Goal: Information Seeking & Learning: Learn about a topic

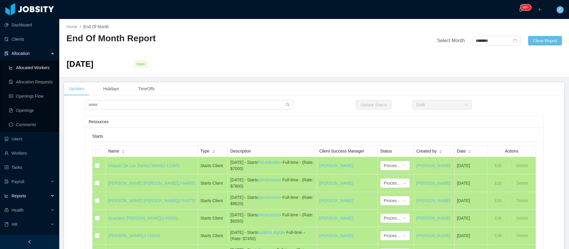
click at [27, 68] on link "Allocated Workers" at bounding box center [32, 68] width 46 height 12
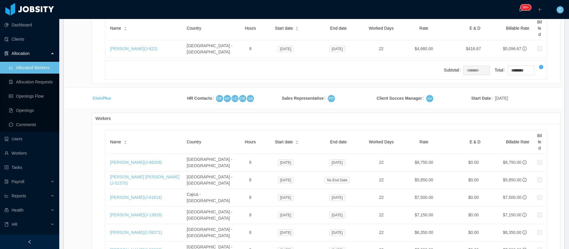
scroll to position [2059, 0]
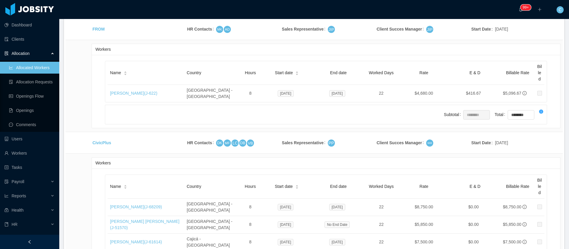
drag, startPoint x: 144, startPoint y: 81, endPoint x: 132, endPoint y: 84, distance: 12.0
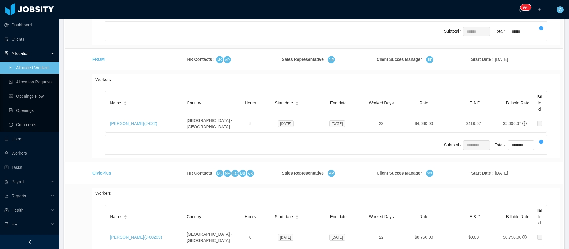
scroll to position [2014, 0]
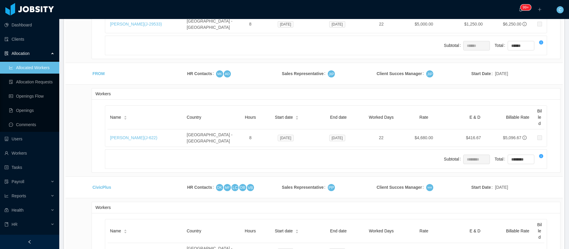
drag, startPoint x: 130, startPoint y: 63, endPoint x: 125, endPoint y: 65, distance: 5.6
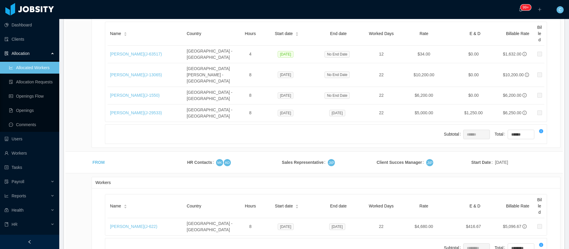
scroll to position [1925, 0]
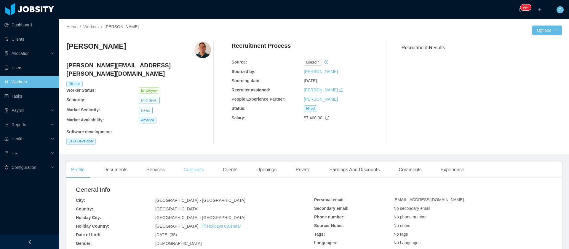
click at [184, 161] on div "Contracts" at bounding box center [194, 169] width 30 height 17
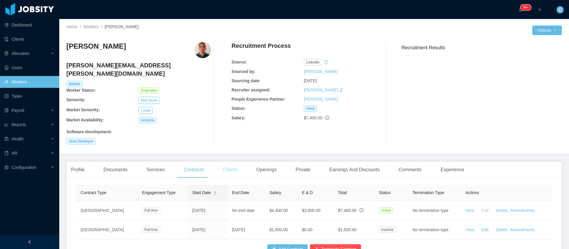
click at [223, 162] on div "Clients" at bounding box center [230, 169] width 24 height 17
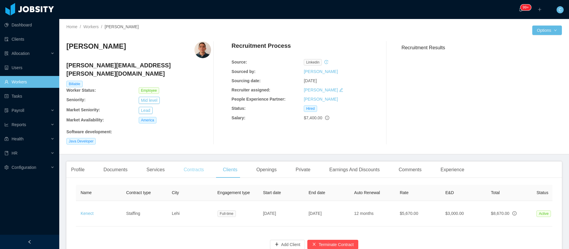
click at [190, 161] on div "Contracts" at bounding box center [194, 169] width 30 height 17
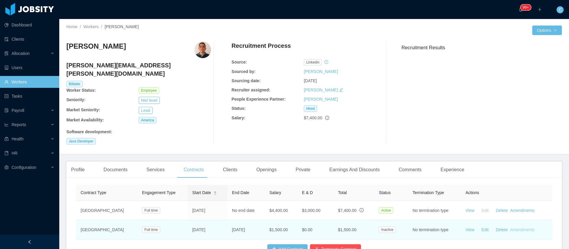
click at [512, 227] on link "Amendments" at bounding box center [522, 229] width 24 height 5
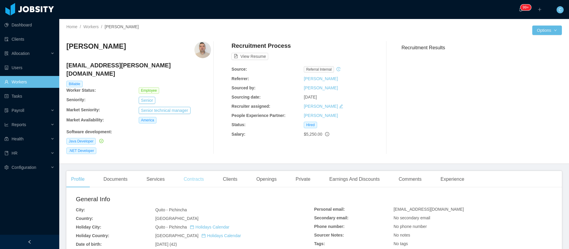
click at [182, 171] on div "Contracts" at bounding box center [194, 179] width 30 height 17
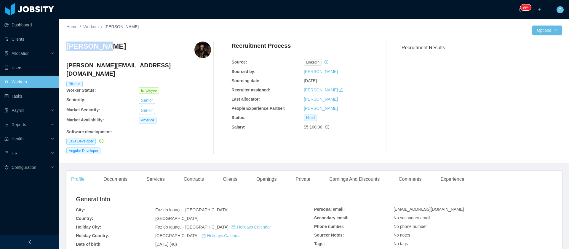
drag, startPoint x: 107, startPoint y: 47, endPoint x: 66, endPoint y: 41, distance: 40.8
click at [66, 41] on div "Julio Woos julio.woos@jobsity.com Billable Worker Status: Employee Seniority: S…" at bounding box center [313, 98] width 495 height 122
copy h3 "Julio Woos"
click at [193, 172] on div "Contracts" at bounding box center [194, 179] width 30 height 17
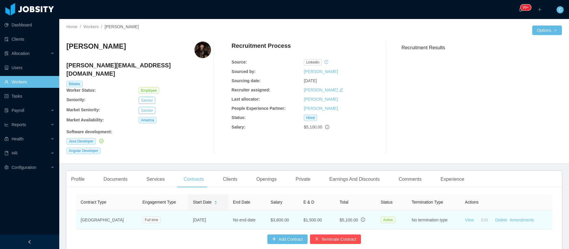
drag, startPoint x: 203, startPoint y: 210, endPoint x: 174, endPoint y: 207, distance: 28.6
click at [188, 210] on td "Apr 26th, 2021" at bounding box center [208, 219] width 40 height 19
copy td "Apr 26th, 2021"
click at [509, 217] on link "Amendments" at bounding box center [521, 219] width 24 height 5
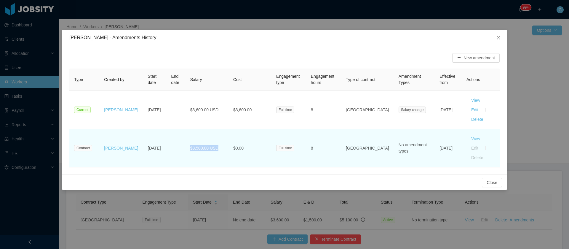
drag, startPoint x: 216, startPoint y: 136, endPoint x: 187, endPoint y: 133, distance: 29.2
click at [187, 133] on td "$3,500.00 USD" at bounding box center [206, 148] width 43 height 38
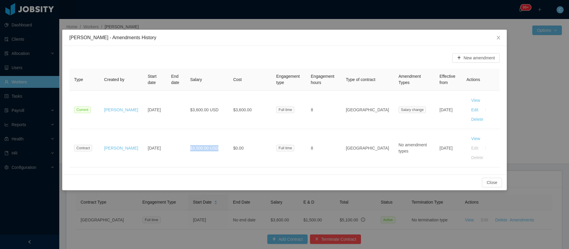
copy span "$3,500.00 USD"
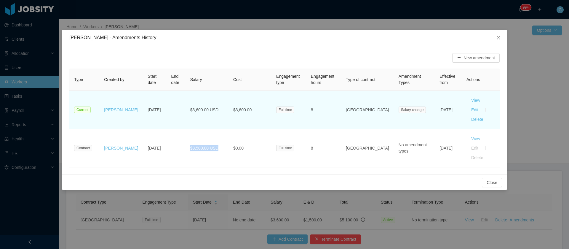
drag, startPoint x: 432, startPoint y: 110, endPoint x: 423, endPoint y: 102, distance: 13.2
click at [435, 102] on td "[DATE]" at bounding box center [448, 110] width 27 height 38
copy td "[DATE]"
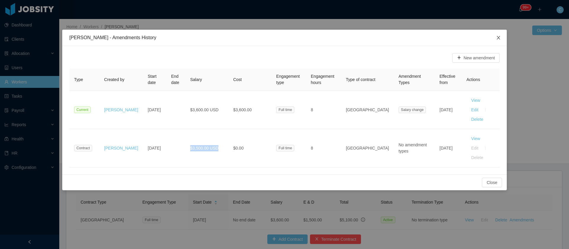
click at [498, 41] on span "Close" at bounding box center [498, 38] width 17 height 17
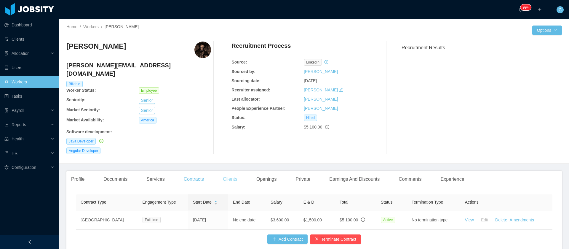
click at [234, 171] on div "Clients" at bounding box center [230, 179] width 24 height 17
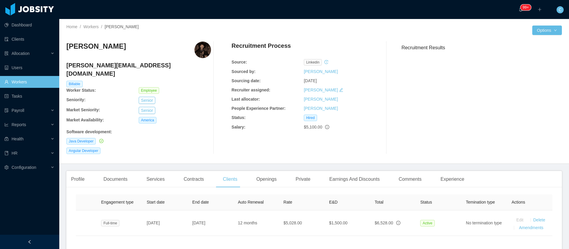
scroll to position [0, 123]
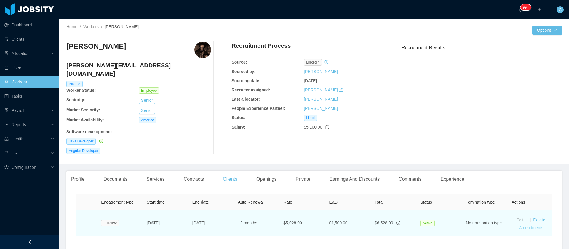
click at [519, 225] on link "Amendments" at bounding box center [531, 227] width 24 height 5
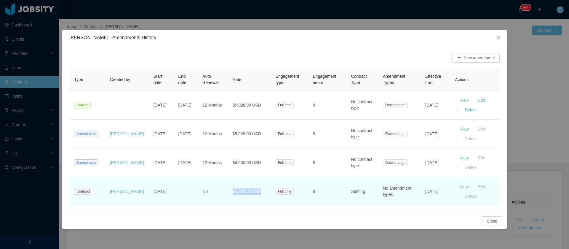
drag, startPoint x: 252, startPoint y: 194, endPoint x: 228, endPoint y: 196, distance: 24.4
click at [228, 196] on td "$4,900.00 USD" at bounding box center [249, 191] width 43 height 29
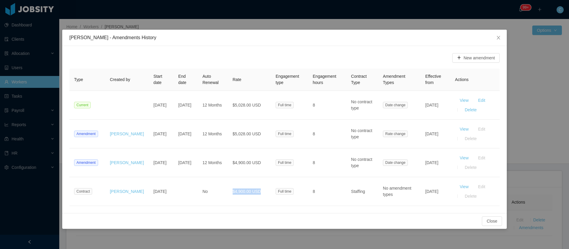
copy span "$4,900.00 USD"
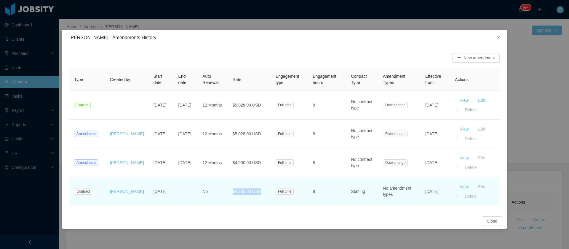
drag, startPoint x: 417, startPoint y: 194, endPoint x: 423, endPoint y: 196, distance: 6.4
click at [418, 194] on tr "Contract Angel Egel Apr 27th, 2021 No $4,900.00 USD Full time 8 Staffing No ame…" at bounding box center [284, 191] width 430 height 29
drag, startPoint x: 431, startPoint y: 195, endPoint x: 411, endPoint y: 190, distance: 20.6
click at [411, 190] on tr "Contract Angel Egel Apr 27th, 2021 No $4,900.00 USD Full time 8 Staffing No ame…" at bounding box center [284, 191] width 430 height 29
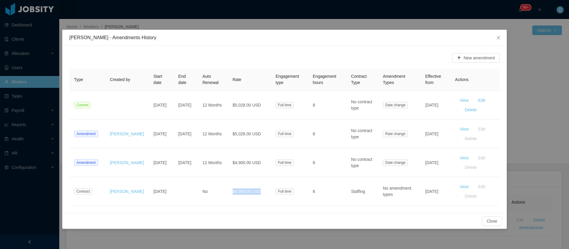
copy tr "types Apr 27th, 2021"
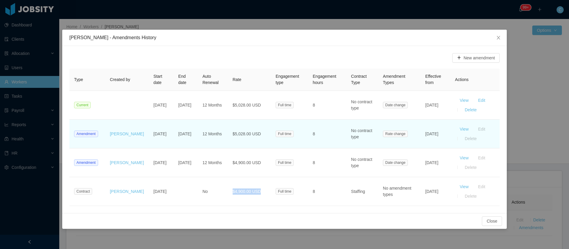
drag, startPoint x: 435, startPoint y: 138, endPoint x: 423, endPoint y: 133, distance: 13.0
click at [423, 133] on td "Feb 19th, 2025" at bounding box center [435, 133] width 30 height 29
copy td "Feb 19th, 2025"
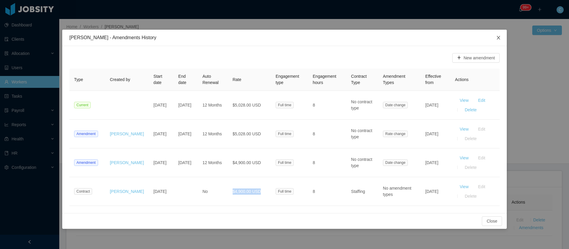
drag, startPoint x: 502, startPoint y: 38, endPoint x: 494, endPoint y: 38, distance: 8.6
click at [502, 38] on span "Close" at bounding box center [498, 38] width 17 height 17
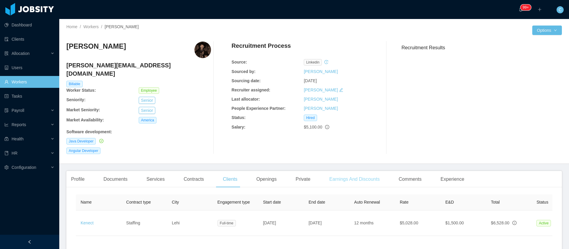
click at [352, 171] on div "Earnings And Discounts" at bounding box center [354, 179] width 60 height 17
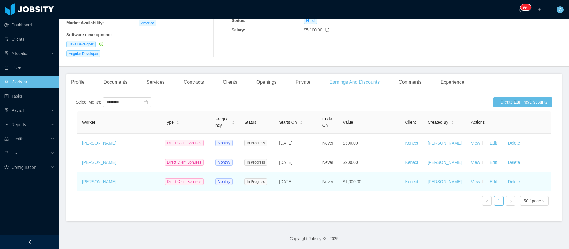
scroll to position [117, 0]
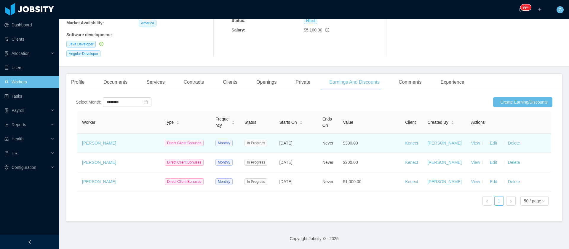
drag, startPoint x: 311, startPoint y: 121, endPoint x: 281, endPoint y: 113, distance: 31.0
click at [281, 133] on td "Aug 21st, 2023" at bounding box center [295, 142] width 43 height 19
copy span "Aug 21st, 2023"
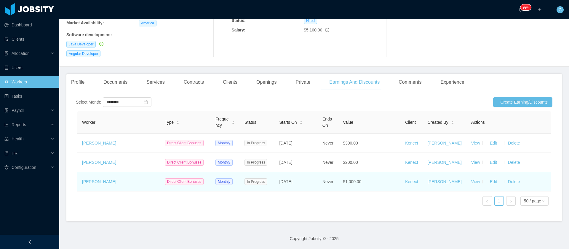
drag, startPoint x: 309, startPoint y: 173, endPoint x: 281, endPoint y: 170, distance: 28.3
click at [280, 172] on td "May 1st, 2022" at bounding box center [295, 181] width 43 height 19
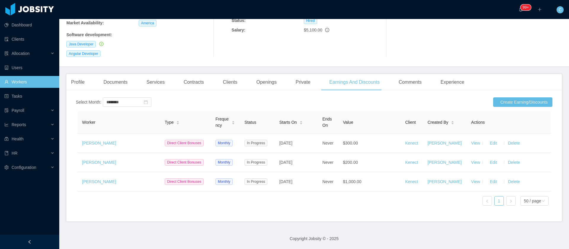
copy span "May 1st, 2022"
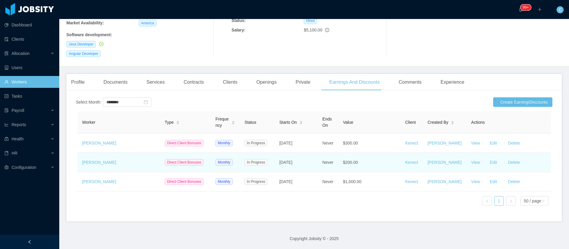
drag, startPoint x: 301, startPoint y: 146, endPoint x: 279, endPoint y: 149, distance: 22.1
click at [279, 153] on td "Jul 1st, 2023" at bounding box center [295, 162] width 43 height 19
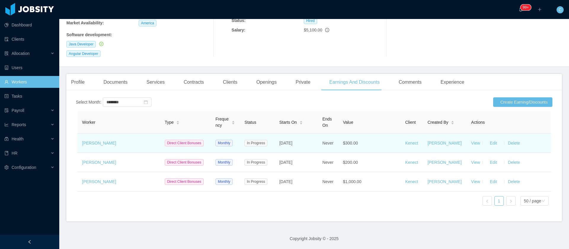
drag, startPoint x: 311, startPoint y: 117, endPoint x: 279, endPoint y: 118, distance: 32.6
click at [282, 133] on td "Aug 21st, 2023" at bounding box center [295, 142] width 43 height 19
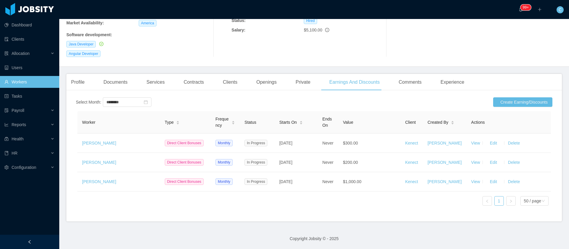
click at [221, 74] on div "Clients" at bounding box center [230, 82] width 24 height 17
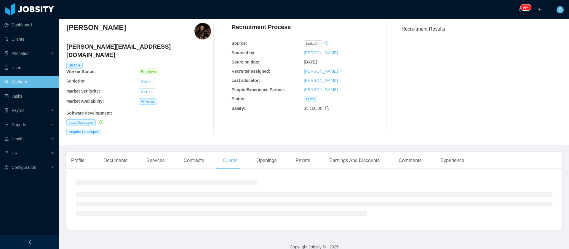
scroll to position [45, 0]
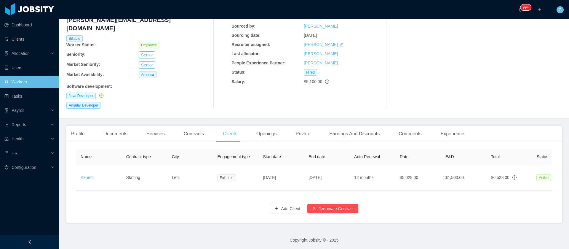
click at [179, 125] on div "Contracts" at bounding box center [194, 133] width 30 height 17
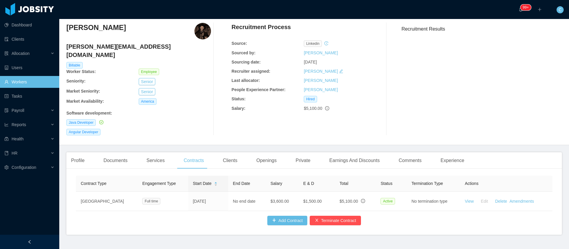
scroll to position [31, 0]
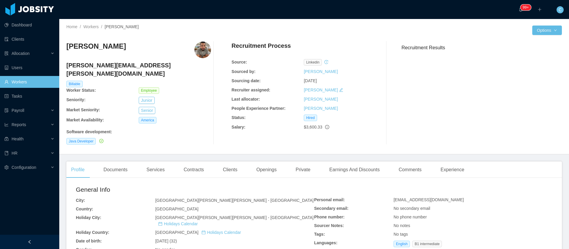
click at [100, 48] on h3 "[PERSON_NAME]" at bounding box center [96, 45] width 60 height 9
copy h3 "[PERSON_NAME]"
click at [181, 164] on div "Contracts" at bounding box center [194, 169] width 30 height 17
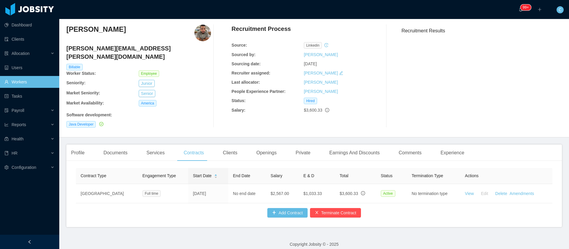
scroll to position [21, 0]
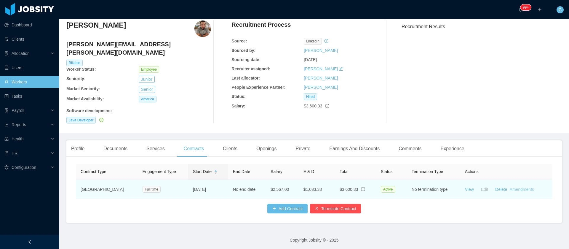
click at [516, 187] on link "Amendments" at bounding box center [521, 189] width 24 height 5
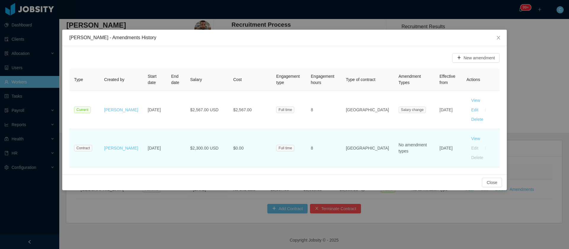
drag, startPoint x: 154, startPoint y: 136, endPoint x: 129, endPoint y: 128, distance: 25.6
click at [129, 129] on tr "Contract Angel Egel Jun 22nd, 2021 $2,300.00 USD $0.00 Full time 8 USA No amend…" at bounding box center [284, 148] width 430 height 38
copy tr "Jun 22nd, 2021"
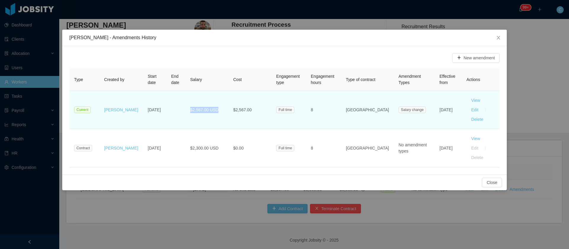
drag, startPoint x: 199, startPoint y: 101, endPoint x: 165, endPoint y: 97, distance: 33.7
click at [165, 97] on tr "Current Katherine Castillo Jun 22nd, 2021 $2,567.00 USD $2,567.00 Full time 8 U…" at bounding box center [284, 110] width 430 height 38
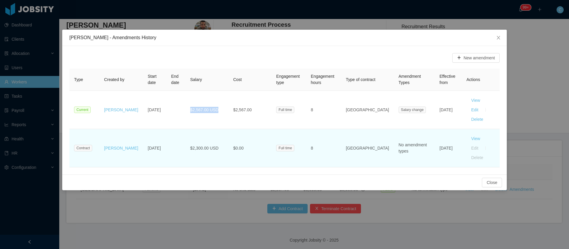
copy tr "$2,567.00 USD"
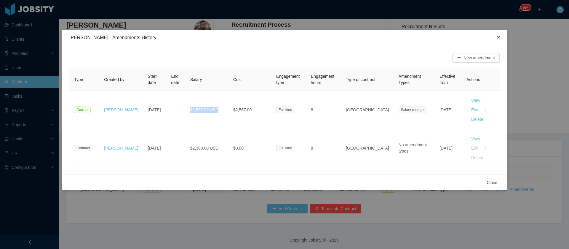
click at [501, 41] on span "Close" at bounding box center [498, 38] width 17 height 17
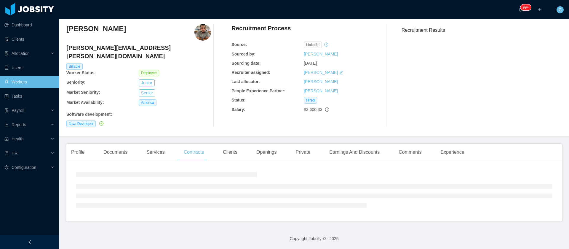
scroll to position [0, 0]
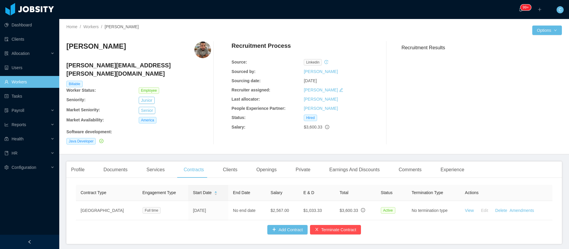
click at [231, 161] on div "Clients" at bounding box center [230, 169] width 24 height 17
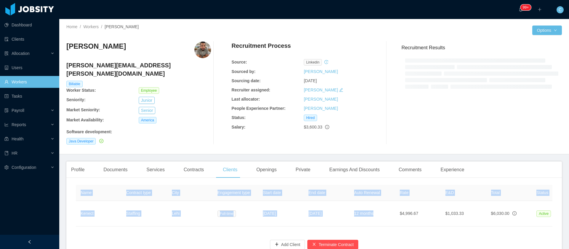
scroll to position [0, 123]
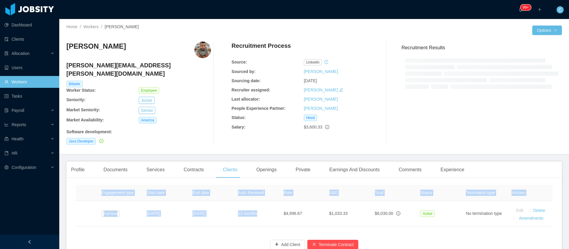
drag, startPoint x: 382, startPoint y: 199, endPoint x: 556, endPoint y: 217, distance: 174.9
click at [565, 221] on section "··· 99+ ··· ··· C ··· Home / Workers / Camilo Bustamante Moreira / Options Cami…" at bounding box center [313, 124] width 509 height 249
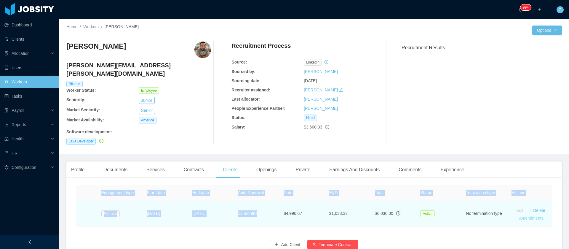
click at [531, 215] on link "Amendments" at bounding box center [531, 217] width 24 height 5
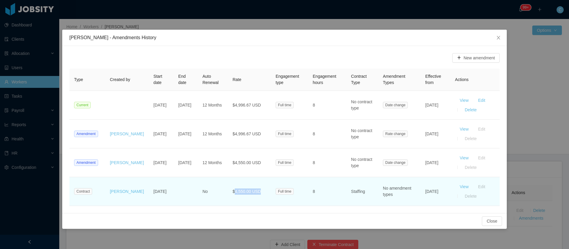
drag, startPoint x: 254, startPoint y: 191, endPoint x: 229, endPoint y: 189, distance: 24.6
click at [229, 189] on td "$4,550.00 USD" at bounding box center [249, 191] width 43 height 29
click at [237, 193] on span "$4,550.00 USD" at bounding box center [247, 191] width 28 height 5
click at [243, 190] on span "$4,550.00 USD" at bounding box center [247, 191] width 28 height 5
click at [244, 190] on span "$4,550.00 USD" at bounding box center [247, 191] width 28 height 5
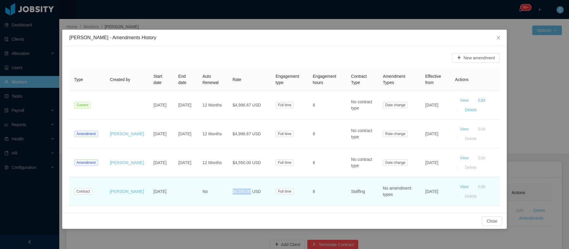
drag, startPoint x: 227, startPoint y: 191, endPoint x: 244, endPoint y: 191, distance: 16.3
click at [244, 191] on span "$4,550.00 USD" at bounding box center [247, 191] width 28 height 5
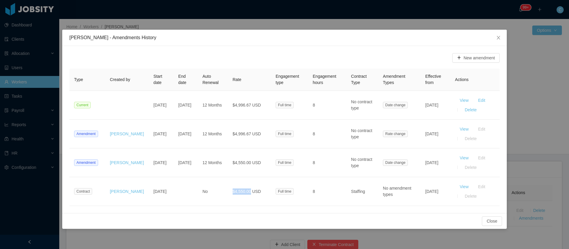
copy span "$4,550.00"
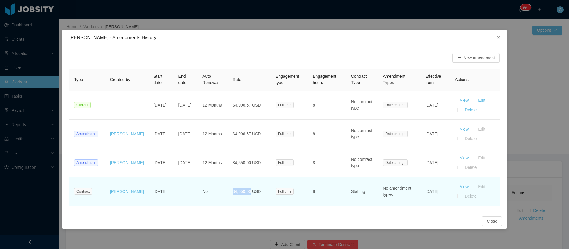
drag, startPoint x: 154, startPoint y: 195, endPoint x: 141, endPoint y: 189, distance: 14.4
click at [149, 189] on td "Jun 23rd, 2021" at bounding box center [161, 191] width 25 height 29
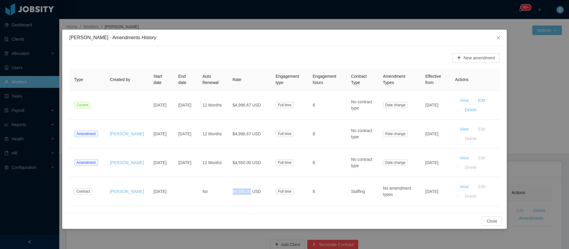
copy td "Jun 23rd, 2021"
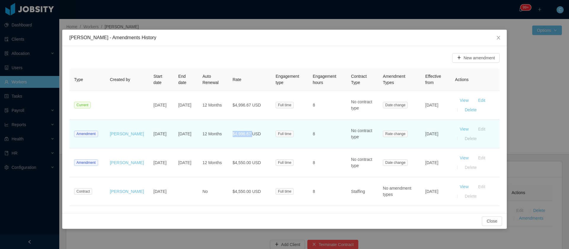
drag, startPoint x: 247, startPoint y: 134, endPoint x: 226, endPoint y: 135, distance: 21.4
click at [228, 135] on td "$4,996.67 USD" at bounding box center [249, 133] width 43 height 29
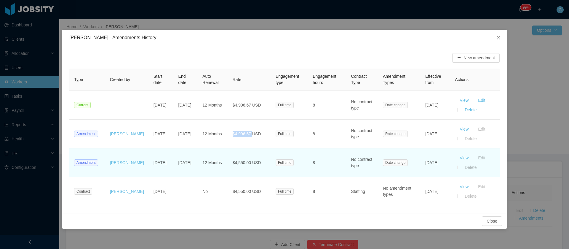
copy span "$4,996.67"
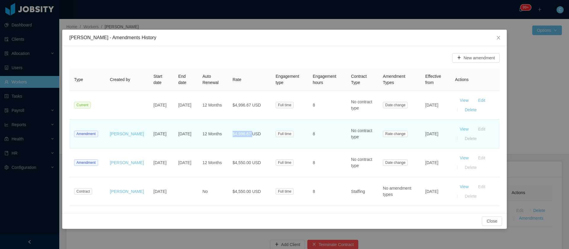
drag, startPoint x: 432, startPoint y: 141, endPoint x: 423, endPoint y: 131, distance: 13.4
click at [423, 131] on td "[DATE]" at bounding box center [435, 133] width 30 height 29
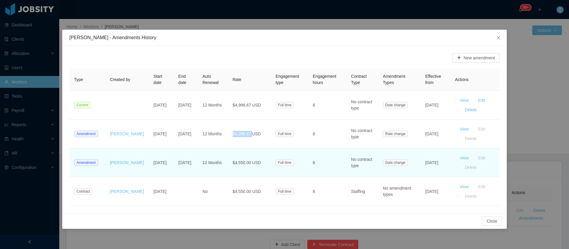
copy td "[DATE]"
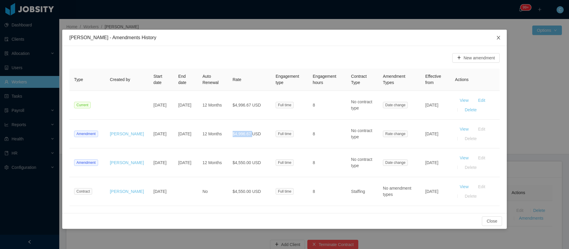
click at [496, 39] on span "Close" at bounding box center [498, 38] width 17 height 17
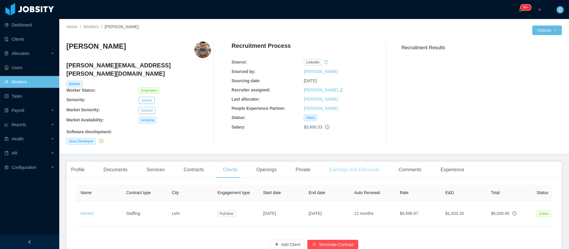
click at [329, 161] on div "Earnings And Discounts" at bounding box center [354, 169] width 60 height 17
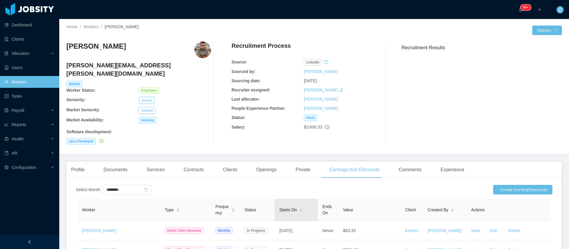
scroll to position [107, 0]
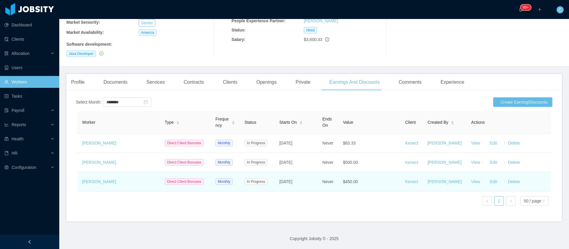
drag, startPoint x: 308, startPoint y: 174, endPoint x: 282, endPoint y: 173, distance: 26.4
click at [282, 173] on td "Apr 5th, 2023" at bounding box center [295, 181] width 43 height 19
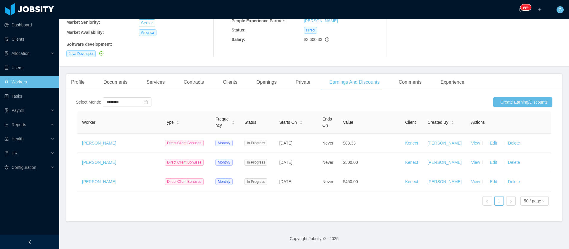
copy span "Apr 5th, 2023"
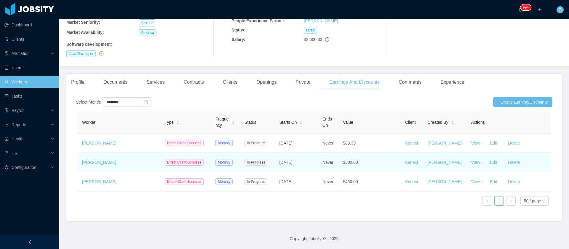
drag, startPoint x: 307, startPoint y: 146, endPoint x: 279, endPoint y: 144, distance: 28.2
click at [281, 153] on td "Sep 1st, 2023" at bounding box center [295, 162] width 43 height 19
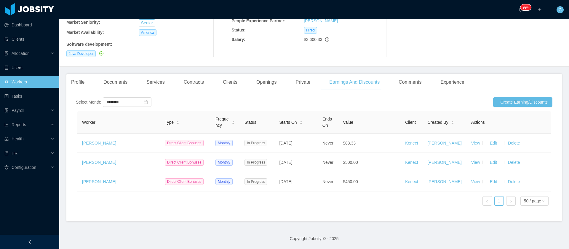
copy span "Sep 1st, 2023"
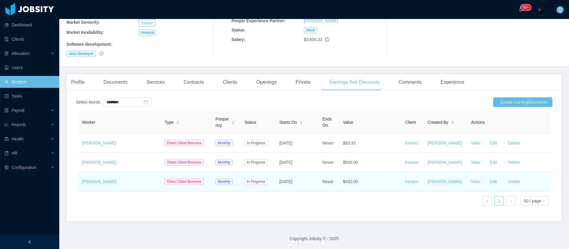
drag, startPoint x: 310, startPoint y: 173, endPoint x: 282, endPoint y: 170, distance: 27.7
click at [282, 172] on td "Apr 5th, 2023" at bounding box center [295, 181] width 43 height 19
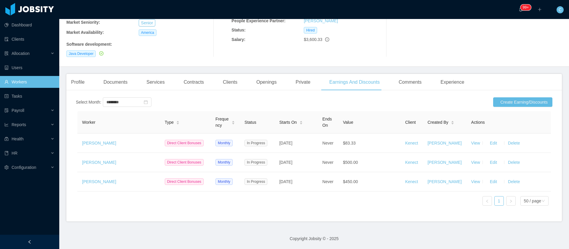
copy span "Apr 5th, 2023"
click at [195, 74] on div "Contracts" at bounding box center [194, 82] width 30 height 17
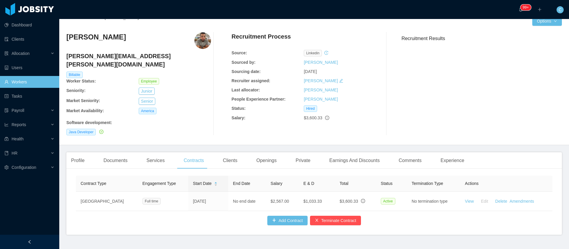
scroll to position [21, 0]
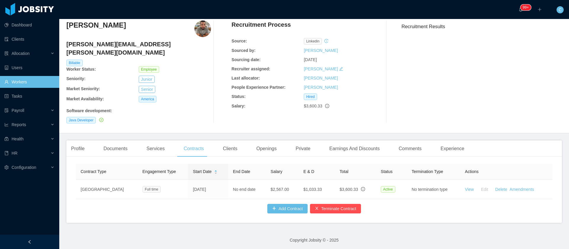
click at [230, 142] on div "Clients" at bounding box center [230, 148] width 24 height 17
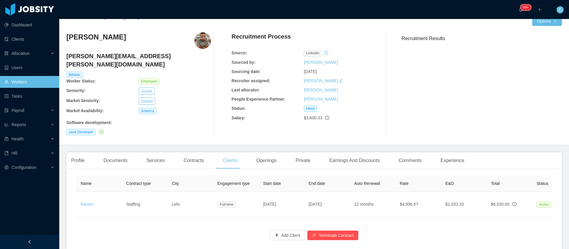
scroll to position [36, 0]
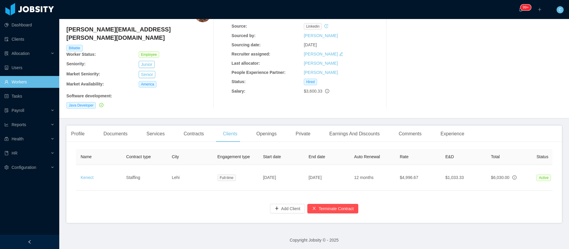
click at [367, 131] on div "Earnings And Discounts" at bounding box center [354, 133] width 60 height 17
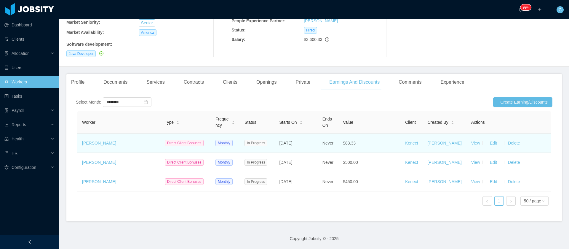
drag, startPoint x: 312, startPoint y: 116, endPoint x: 282, endPoint y: 113, distance: 30.0
click at [282, 133] on td "Apr 1st, 2024" at bounding box center [295, 142] width 43 height 19
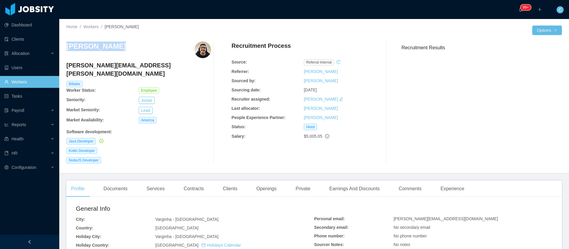
drag, startPoint x: 111, startPoint y: 46, endPoint x: 75, endPoint y: 44, distance: 35.9
click at [67, 47] on div "[PERSON_NAME]" at bounding box center [138, 49] width 145 height 17
copy h3 "[PERSON_NAME]"
click at [194, 184] on div "Contracts" at bounding box center [194, 188] width 30 height 17
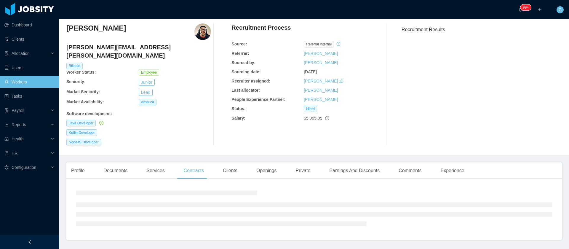
scroll to position [28, 0]
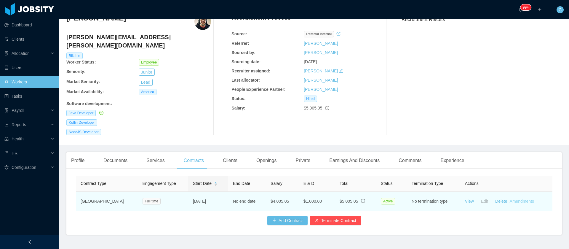
click at [517, 198] on link "Amendments" at bounding box center [521, 200] width 24 height 5
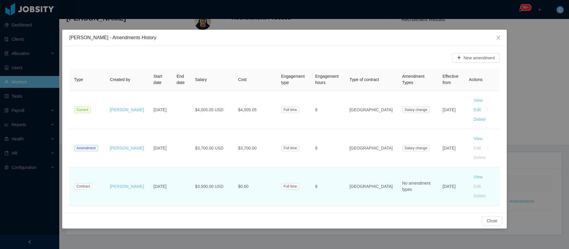
drag, startPoint x: 438, startPoint y: 168, endPoint x: 427, endPoint y: 160, distance: 13.6
click at [438, 167] on td "[DATE]" at bounding box center [451, 186] width 26 height 38
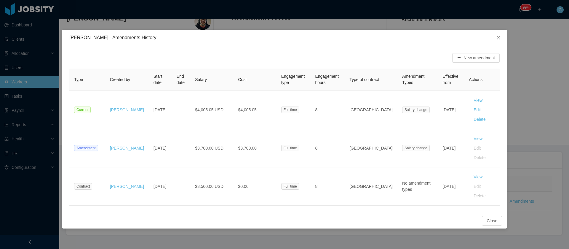
copy td "[DATE]"
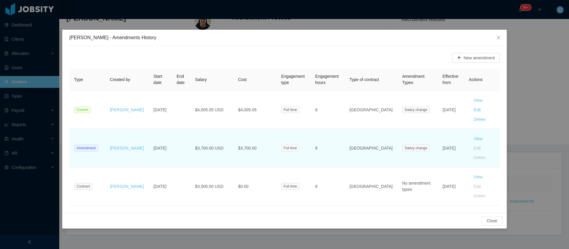
drag, startPoint x: 440, startPoint y: 142, endPoint x: 427, endPoint y: 131, distance: 17.4
click at [438, 131] on td "[DATE]" at bounding box center [451, 148] width 26 height 38
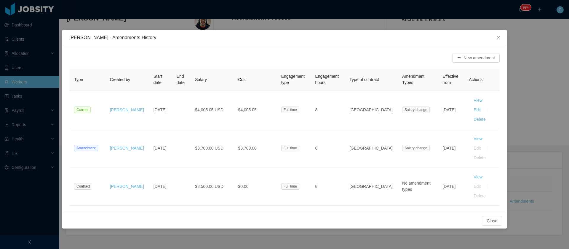
copy td "[DATE]"
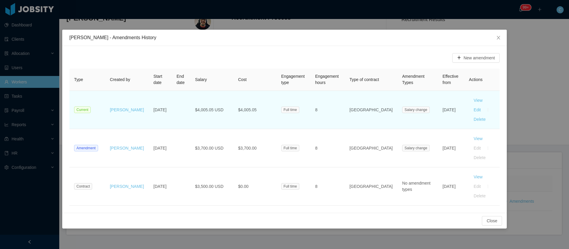
drag, startPoint x: 436, startPoint y: 108, endPoint x: 425, endPoint y: 101, distance: 12.9
click at [438, 101] on td "Sep 1st, 2025" at bounding box center [451, 110] width 26 height 38
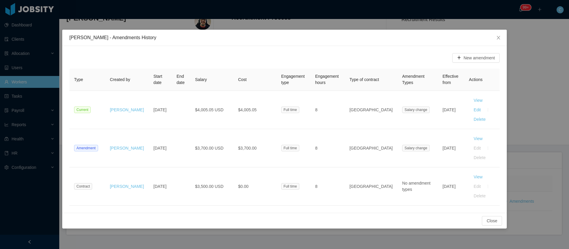
copy td "Sep 1st, 2025"
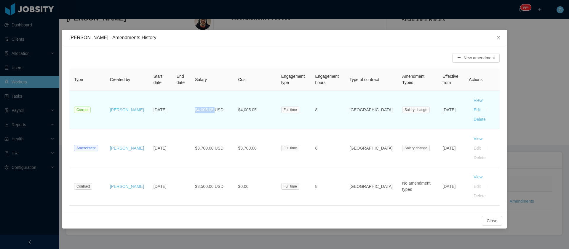
drag, startPoint x: 210, startPoint y: 102, endPoint x: 182, endPoint y: 100, distance: 27.9
click at [182, 100] on tr "Current Katherine Castillo Nov 15th, 2021 $4,005.05 USD $4,005.05 Full time 8 U…" at bounding box center [284, 110] width 430 height 38
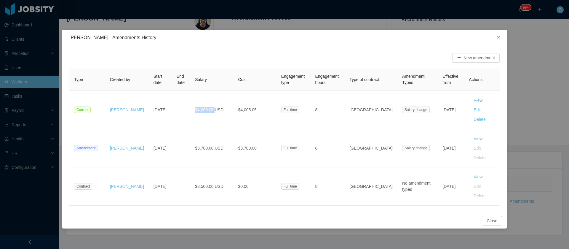
copy tr "$4,005.05"
click at [497, 32] on span "Close" at bounding box center [498, 38] width 17 height 17
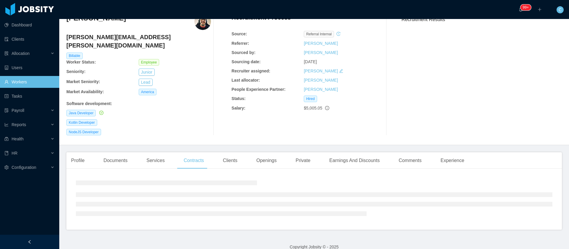
scroll to position [0, 0]
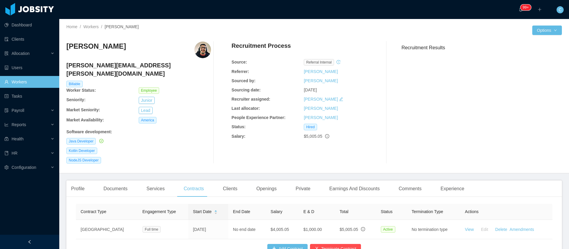
click at [232, 180] on div "Clients" at bounding box center [230, 188] width 24 height 17
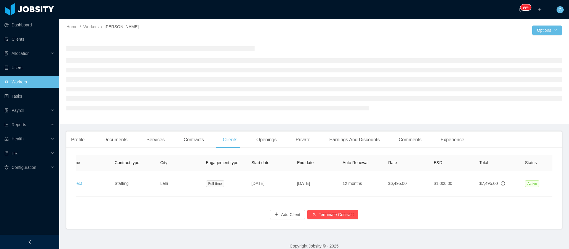
scroll to position [0, 123]
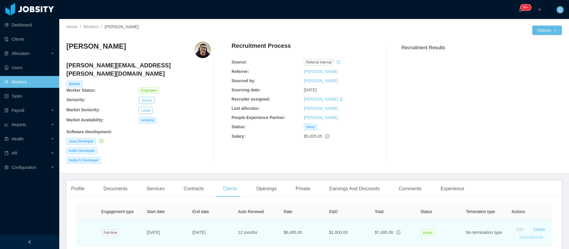
click at [529, 234] on link "Amendments" at bounding box center [531, 236] width 24 height 5
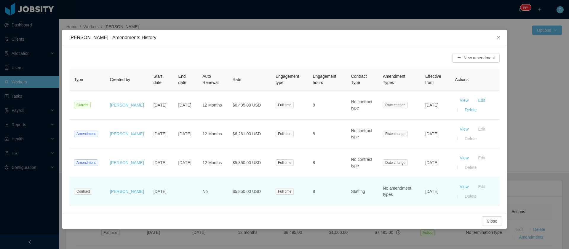
drag, startPoint x: 432, startPoint y: 195, endPoint x: 421, endPoint y: 186, distance: 14.3
click at [421, 186] on td "Nov 16th, 2021" at bounding box center [435, 191] width 30 height 29
copy td "Nov 16th, 2021"
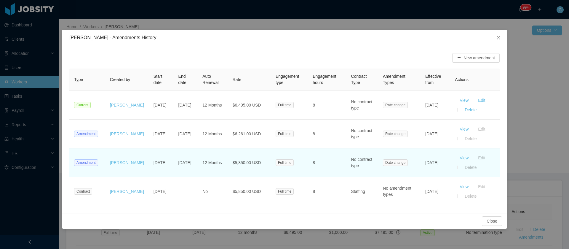
drag, startPoint x: 443, startPoint y: 167, endPoint x: 434, endPoint y: 160, distance: 11.6
click at [434, 160] on td "[DATE]" at bounding box center [435, 162] width 30 height 29
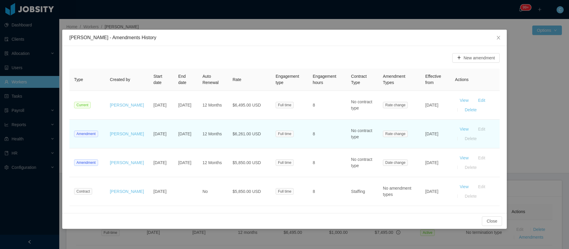
drag, startPoint x: 433, startPoint y: 140, endPoint x: 416, endPoint y: 131, distance: 19.8
click at [416, 131] on tr "Amendment Felipe Sandoval Nov 16th, 2021 Nov 26th, 2025 12 Months $6,261.00 USD…" at bounding box center [284, 133] width 430 height 29
copy tr "[DATE]"
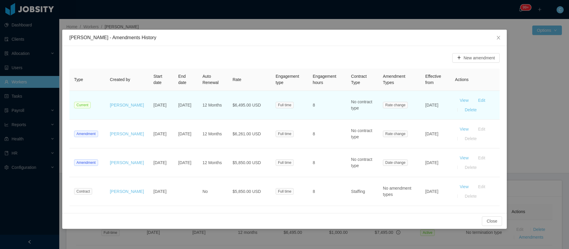
drag, startPoint x: 441, startPoint y: 108, endPoint x: 412, endPoint y: 101, distance: 29.5
click at [412, 101] on tr "Current Felipe Sandoval Nov 16th, 2021 Nov 26th, 2025 12 Months $6,495.00 USD F…" at bounding box center [284, 105] width 430 height 29
copy tr "Sep 1st, 2025"
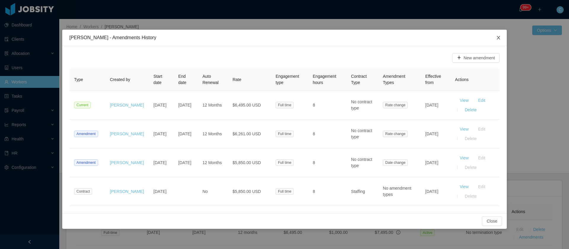
click at [497, 37] on icon "icon: close" at bounding box center [498, 37] width 5 height 5
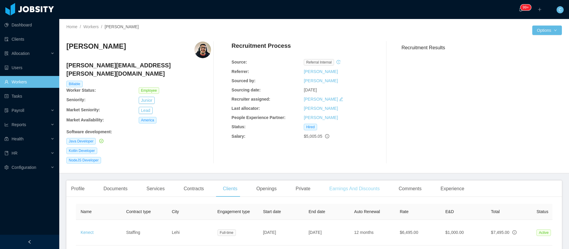
click at [366, 181] on div "Earnings And Discounts" at bounding box center [354, 188] width 60 height 17
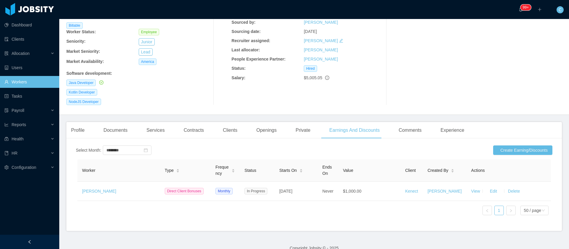
scroll to position [76, 0]
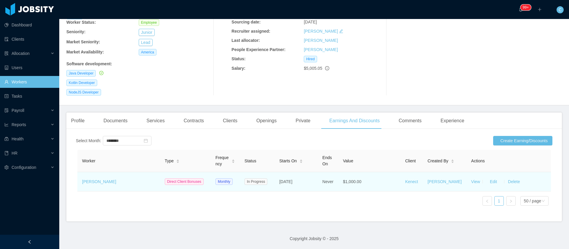
drag, startPoint x: 293, startPoint y: 170, endPoint x: 283, endPoint y: 181, distance: 14.1
click at [278, 172] on td "Aug 18th, 2023" at bounding box center [295, 181] width 43 height 19
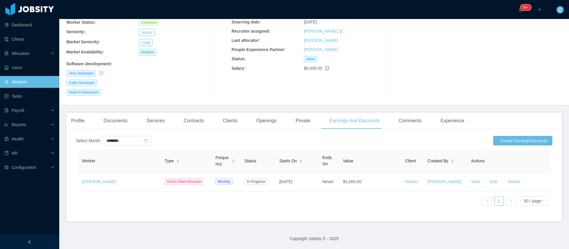
drag, startPoint x: 221, startPoint y: 104, endPoint x: 254, endPoint y: 61, distance: 53.8
click at [220, 112] on div "Clients" at bounding box center [230, 120] width 24 height 17
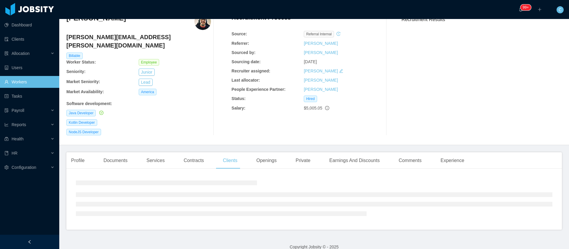
scroll to position [55, 0]
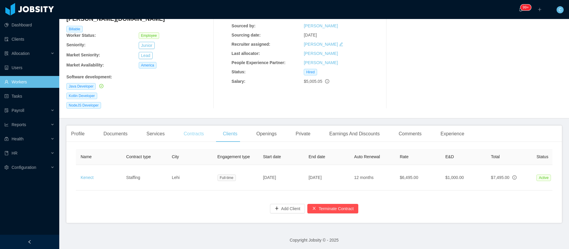
click at [194, 125] on div "Contracts" at bounding box center [194, 133] width 30 height 17
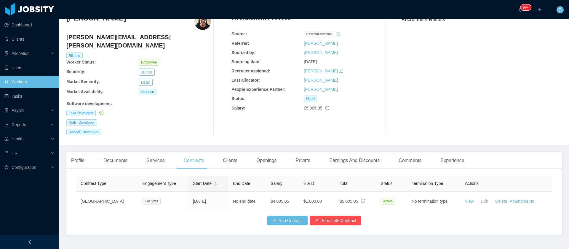
scroll to position [40, 0]
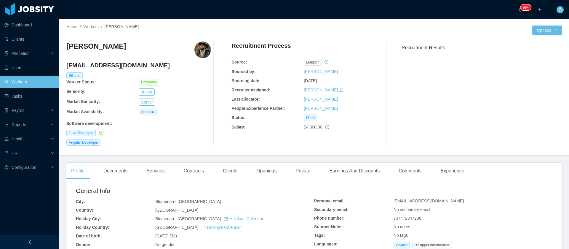
drag, startPoint x: 125, startPoint y: 49, endPoint x: 66, endPoint y: 51, distance: 58.7
click at [66, 51] on div "Home / Workers / [PERSON_NAME] / Options [PERSON_NAME] [PERSON_NAME][EMAIL_ADDR…" at bounding box center [313, 87] width 509 height 136
copy h3 "[PERSON_NAME]"
click at [197, 165] on div "Contracts" at bounding box center [194, 170] width 30 height 17
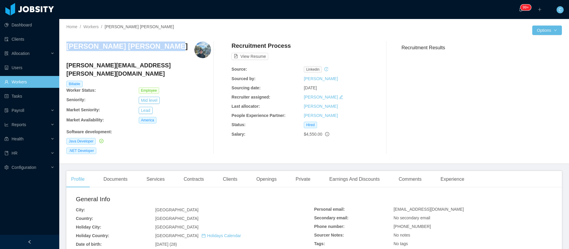
drag, startPoint x: 155, startPoint y: 54, endPoint x: 64, endPoint y: 46, distance: 91.3
click at [66, 48] on div "[PERSON_NAME] [PERSON_NAME]" at bounding box center [138, 49] width 145 height 17
copy h3 "[PERSON_NAME] [PERSON_NAME]"
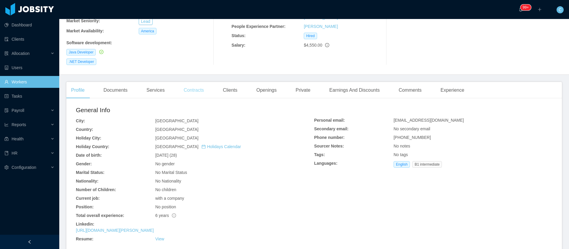
click at [196, 82] on div "Contracts" at bounding box center [194, 90] width 30 height 17
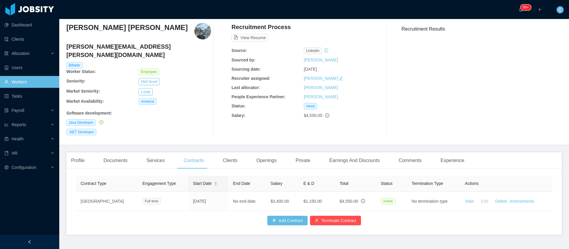
scroll to position [31, 0]
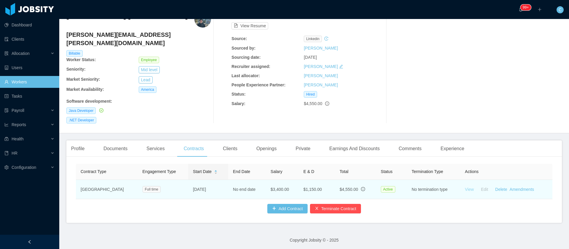
click at [465, 187] on link "View" at bounding box center [469, 189] width 9 height 5
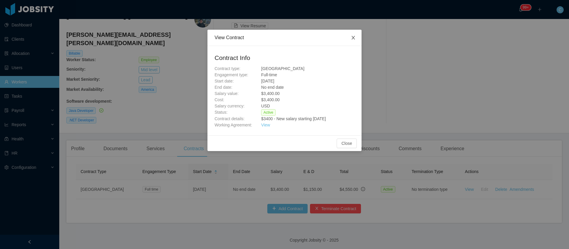
click at [352, 42] on span "Close" at bounding box center [353, 38] width 17 height 17
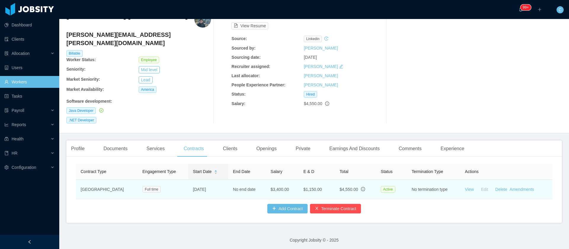
click at [513, 184] on td "View Edit Delete Amendments" at bounding box center [506, 189] width 92 height 19
click at [513, 187] on link "Amendments" at bounding box center [521, 189] width 24 height 5
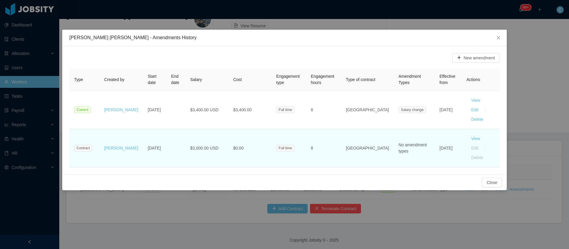
drag, startPoint x: 151, startPoint y: 136, endPoint x: 135, endPoint y: 132, distance: 16.4
click at [143, 132] on td "[DATE]" at bounding box center [154, 148] width 23 height 38
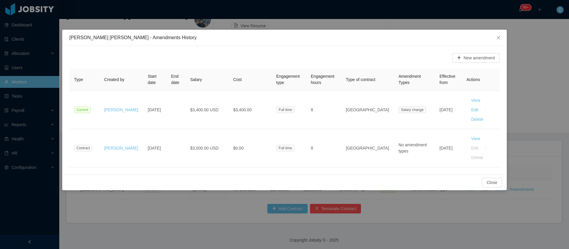
copy td "[DATE]"
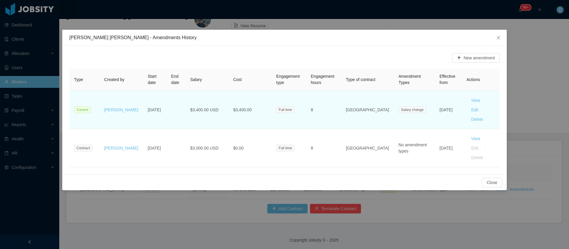
click at [152, 108] on td "[DATE]" at bounding box center [154, 110] width 23 height 38
drag, startPoint x: 438, startPoint y: 112, endPoint x: 419, endPoint y: 97, distance: 23.4
click at [435, 97] on td "[DATE]" at bounding box center [448, 110] width 27 height 38
copy td "[DATE]"
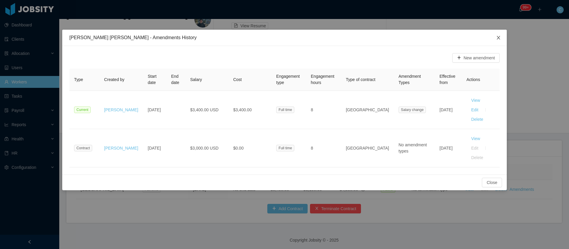
click at [499, 37] on icon "icon: close" at bounding box center [497, 38] width 3 height 4
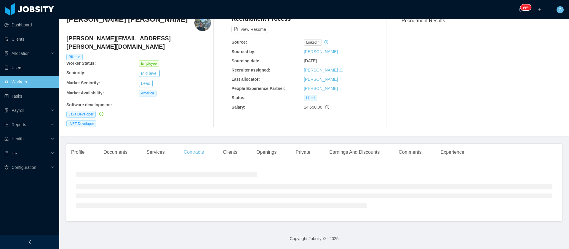
scroll to position [0, 0]
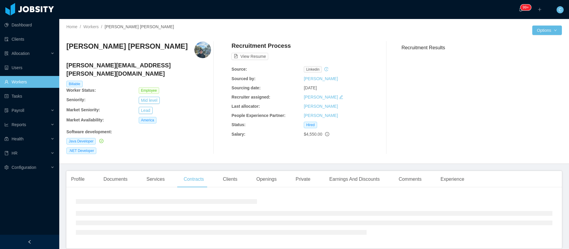
click at [233, 173] on div "Clients" at bounding box center [230, 179] width 24 height 17
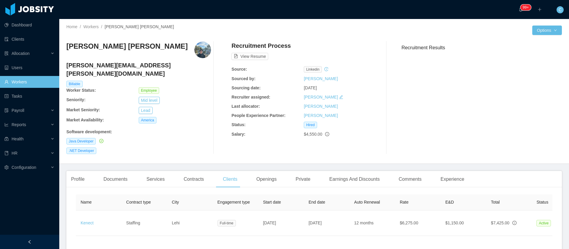
scroll to position [0, 119]
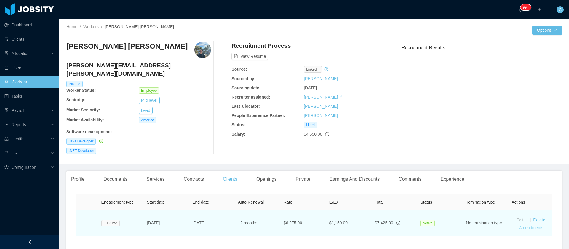
click at [525, 225] on link "Amendments" at bounding box center [531, 227] width 24 height 5
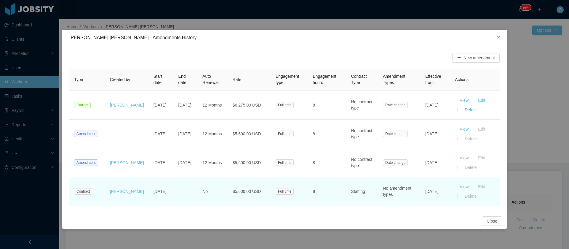
drag, startPoint x: 432, startPoint y: 197, endPoint x: 422, endPoint y: 189, distance: 12.9
click at [422, 189] on td "[DATE]" at bounding box center [435, 191] width 30 height 29
copy td "[DATE]"
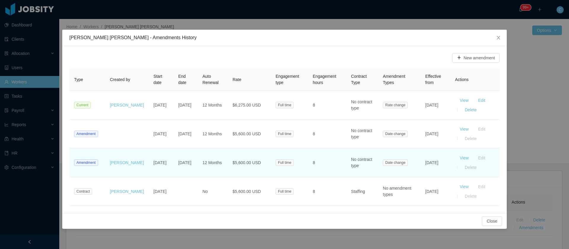
drag, startPoint x: 435, startPoint y: 171, endPoint x: 427, endPoint y: 162, distance: 12.6
click at [427, 162] on td "[DATE]" at bounding box center [435, 162] width 30 height 29
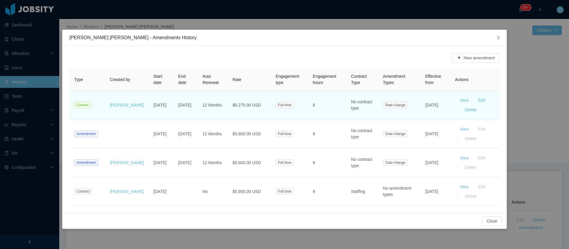
drag, startPoint x: 433, startPoint y: 108, endPoint x: 405, endPoint y: 99, distance: 29.7
click at [405, 99] on tr "Current [PERSON_NAME] [DATE] [DATE] 12 Months $6,275.00 USD Full time 8 No cont…" at bounding box center [284, 105] width 430 height 29
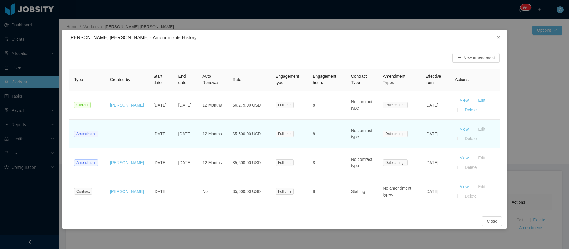
copy tr "[DATE]"
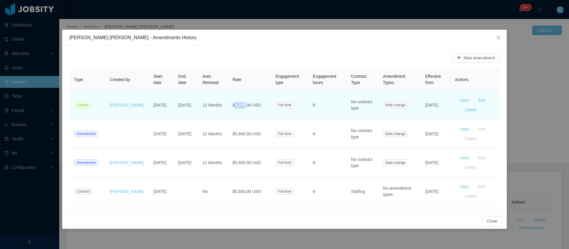
drag, startPoint x: 227, startPoint y: 103, endPoint x: 238, endPoint y: 107, distance: 11.5
click at [238, 107] on span "$6,275.00 USD" at bounding box center [247, 104] width 28 height 5
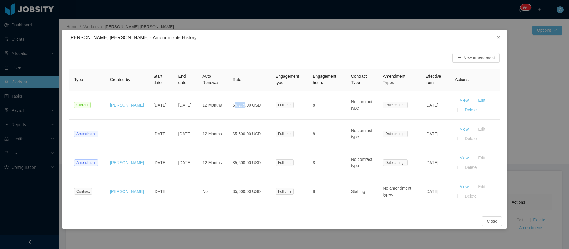
copy span "6,275"
click at [501, 41] on span "Close" at bounding box center [498, 38] width 17 height 17
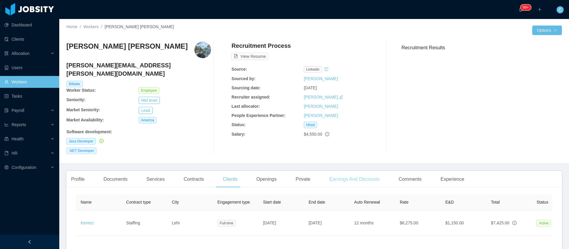
drag, startPoint x: 331, startPoint y: 167, endPoint x: 334, endPoint y: 163, distance: 4.8
click at [332, 171] on div "Earnings And Discounts" at bounding box center [354, 179] width 60 height 17
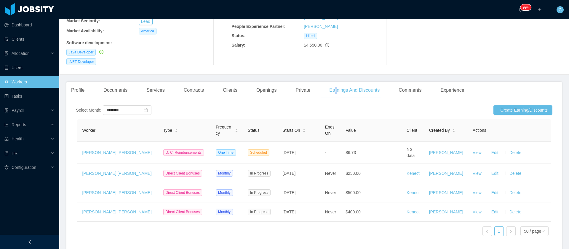
scroll to position [133, 0]
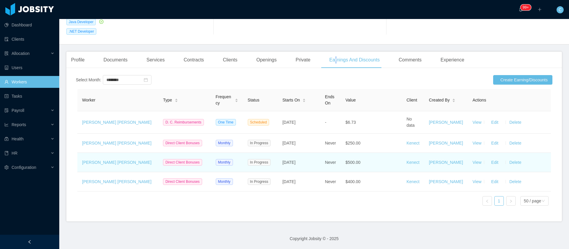
drag, startPoint x: 313, startPoint y: 150, endPoint x: 289, endPoint y: 166, distance: 28.3
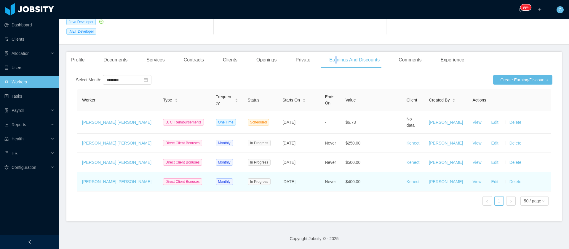
click at [283, 153] on td "Sep 1st, 2023" at bounding box center [299, 162] width 42 height 19
drag, startPoint x: 303, startPoint y: 178, endPoint x: 281, endPoint y: 175, distance: 21.8
click at [281, 175] on td "Apr 4th, 2023" at bounding box center [299, 181] width 42 height 19
copy span "Apr 4th, 2023"
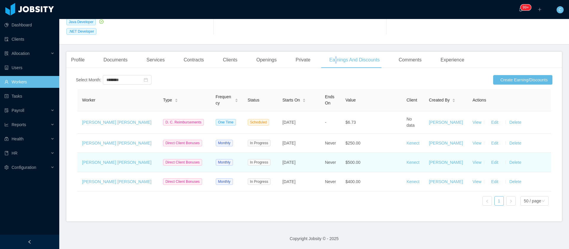
drag, startPoint x: 301, startPoint y: 147, endPoint x: 283, endPoint y: 148, distance: 17.5
click at [283, 153] on td "Sep 1st, 2023" at bounding box center [299, 162] width 42 height 19
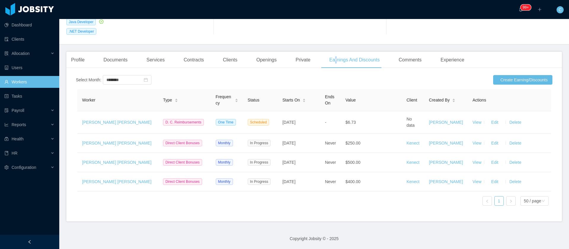
copy span "Sep 1st, 2023"
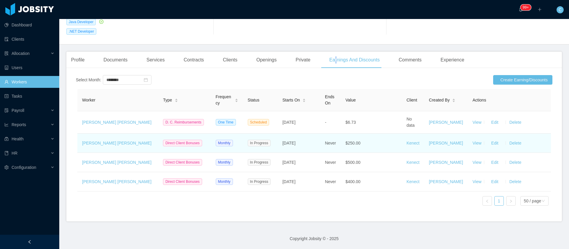
drag, startPoint x: 315, startPoint y: 127, endPoint x: 283, endPoint y: 129, distance: 32.4
click at [283, 133] on td "Apr 1st, 2024" at bounding box center [299, 142] width 42 height 19
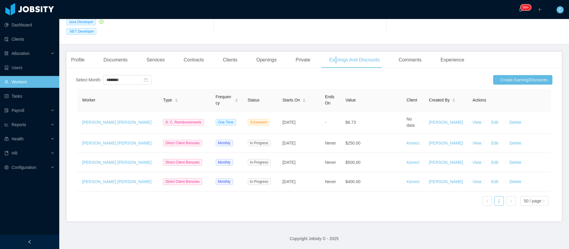
copy span "Apr 1st, 2024"
click at [193, 52] on div "Contracts" at bounding box center [194, 60] width 30 height 17
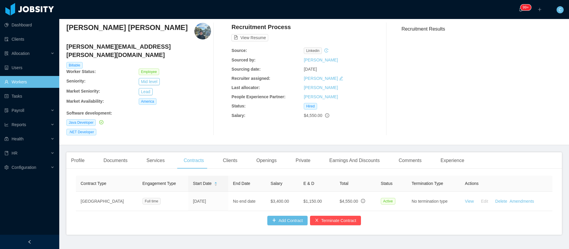
scroll to position [31, 0]
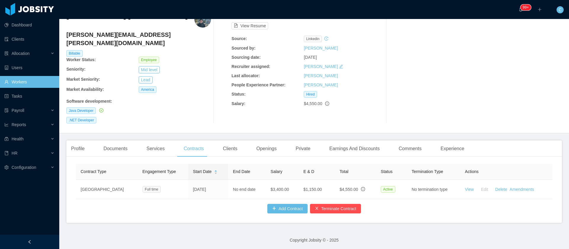
click at [229, 141] on div "Clients" at bounding box center [230, 148] width 24 height 17
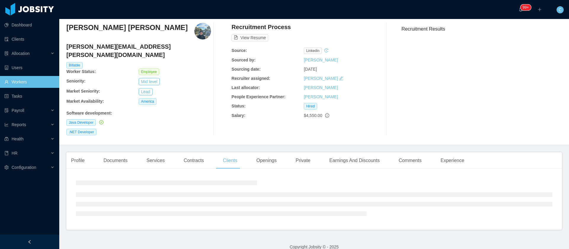
scroll to position [45, 0]
